Goal: Task Accomplishment & Management: Use online tool/utility

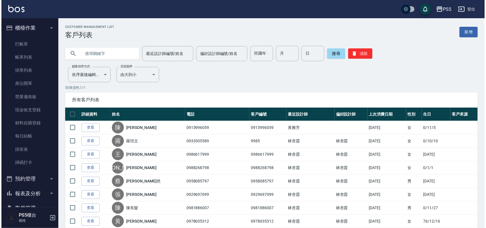
scroll to position [59, 0]
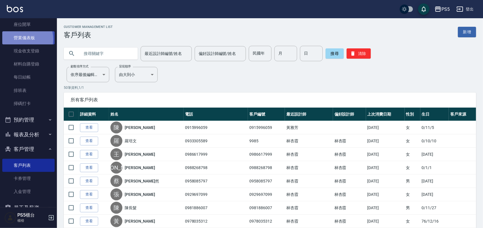
click at [19, 39] on link "營業儀表板" at bounding box center [28, 37] width 52 height 13
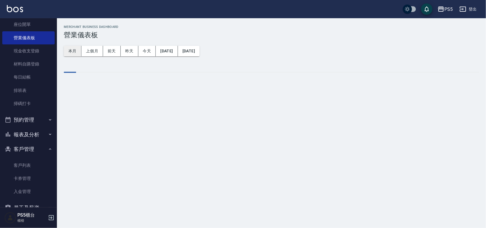
click at [75, 50] on button "本月" at bounding box center [73, 51] width 18 height 11
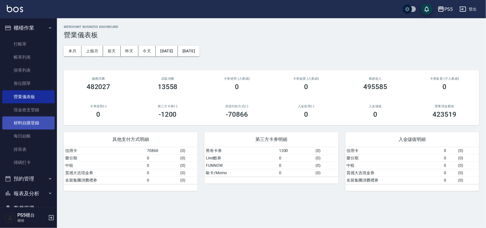
scroll to position [103, 0]
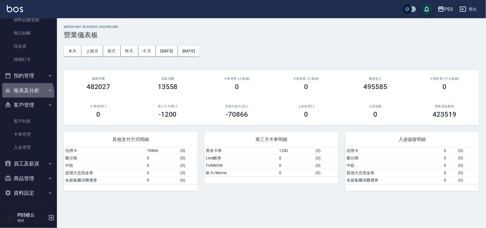
click at [26, 93] on button "報表及分析" at bounding box center [28, 90] width 52 height 15
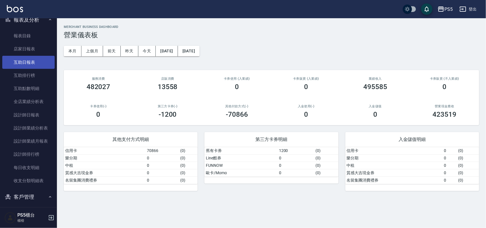
scroll to position [174, 0]
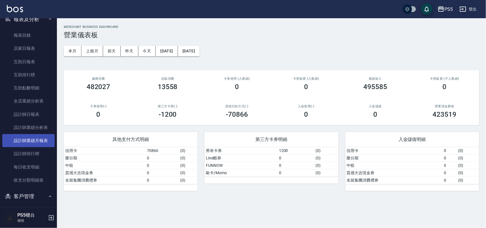
click at [36, 140] on link "設計師業績月報表" at bounding box center [28, 140] width 52 height 13
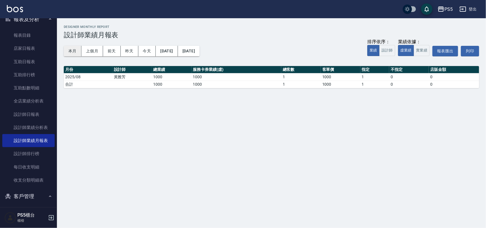
click at [75, 48] on button "本月" at bounding box center [73, 51] width 18 height 11
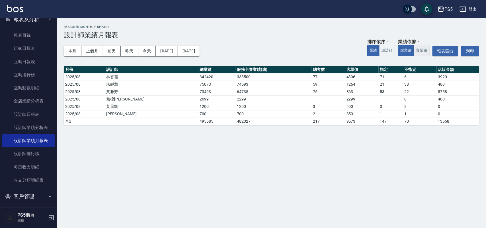
click at [418, 49] on button "實業績" at bounding box center [422, 50] width 16 height 11
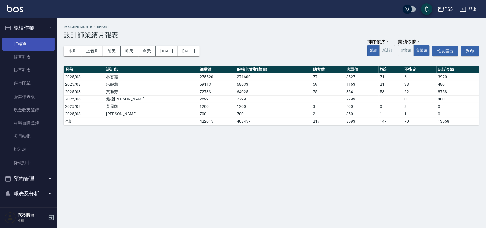
click at [25, 39] on link "打帳單" at bounding box center [28, 44] width 52 height 13
